Goal: Transaction & Acquisition: Obtain resource

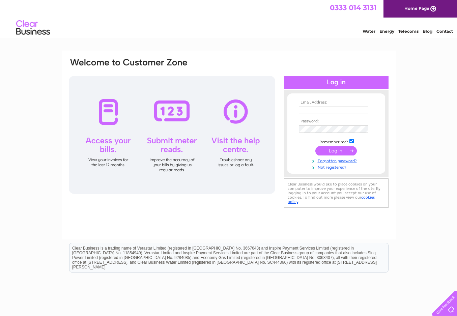
type input "[EMAIL_ADDRESS][DOMAIN_NAME]"
click at [330, 150] on input "submit" at bounding box center [337, 150] width 42 height 9
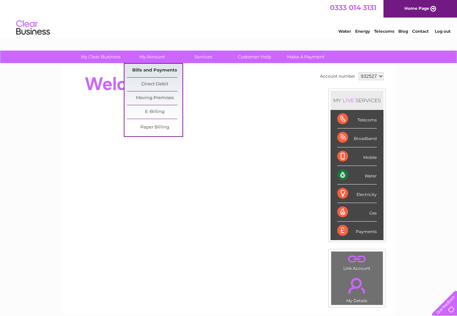
click at [149, 68] on link "Bills and Payments" at bounding box center [155, 70] width 56 height 13
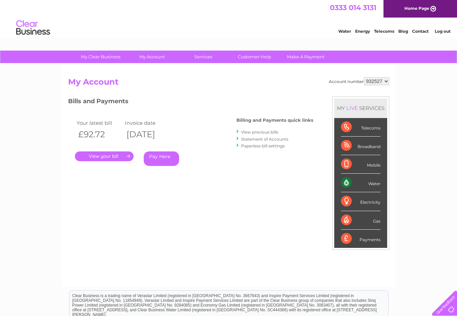
click at [98, 156] on link "." at bounding box center [104, 157] width 59 height 10
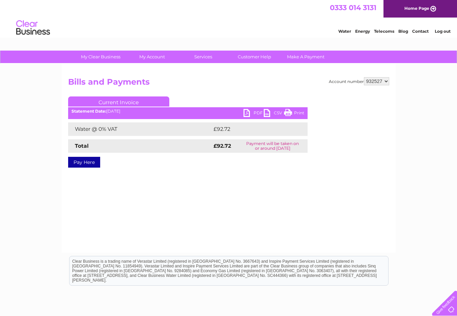
click at [247, 110] on link "PDF" at bounding box center [254, 114] width 20 height 10
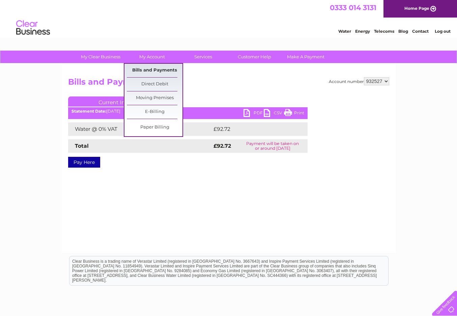
click at [157, 73] on link "Bills and Payments" at bounding box center [155, 70] width 56 height 13
